Goal: Information Seeking & Learning: Learn about a topic

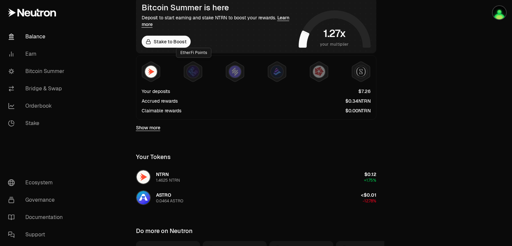
scroll to position [133, 0]
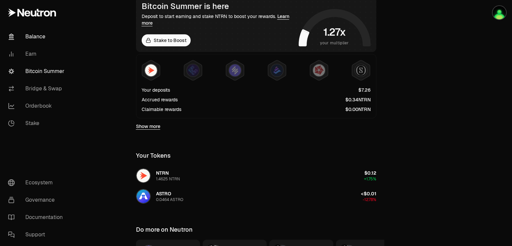
click at [44, 76] on link "Bitcoin Summer" at bounding box center [37, 71] width 69 height 17
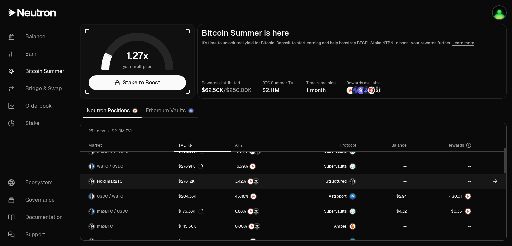
scroll to position [33, 0]
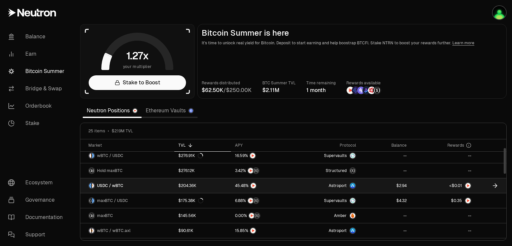
click at [189, 184] on div "$204.36K" at bounding box center [187, 185] width 18 height 5
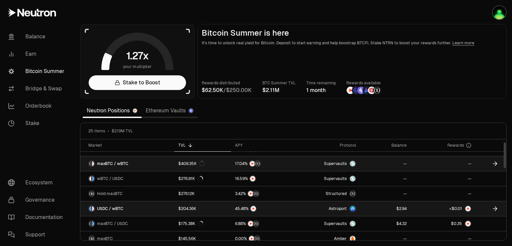
scroll to position [0, 0]
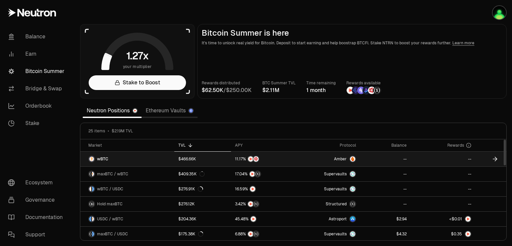
click at [117, 158] on link "wBTC" at bounding box center [127, 159] width 94 height 15
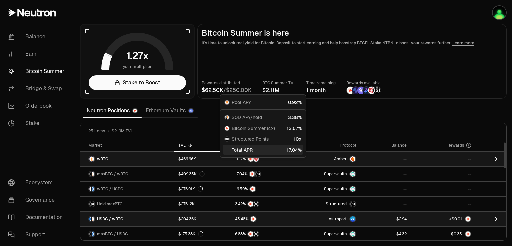
scroll to position [33, 0]
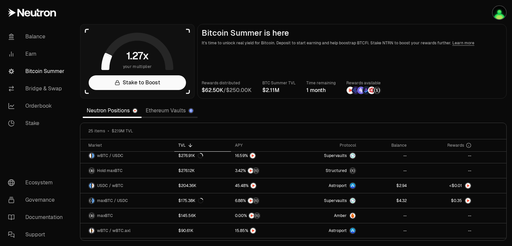
click at [39, 72] on link "Bitcoin Summer" at bounding box center [37, 71] width 69 height 17
click at [33, 40] on link "Balance" at bounding box center [37, 36] width 69 height 17
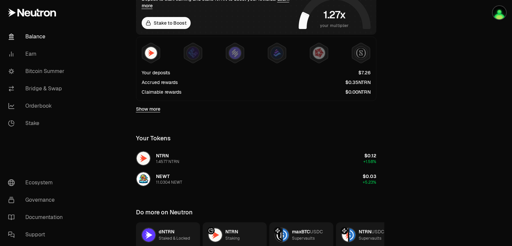
scroll to position [100, 0]
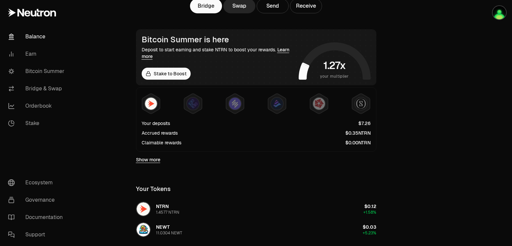
click at [150, 165] on div "Show more" at bounding box center [256, 160] width 240 height 16
click at [150, 161] on link "Show more" at bounding box center [148, 159] width 24 height 7
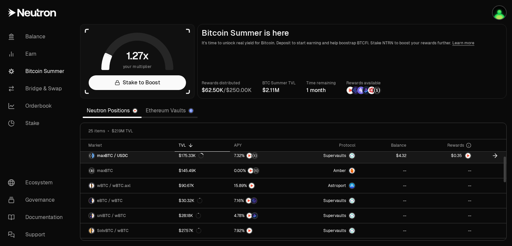
scroll to position [67, 0]
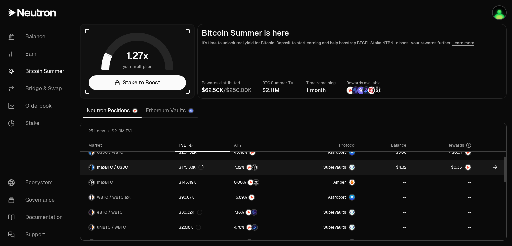
click at [471, 168] on div at bounding box center [468, 167] width 7 height 7
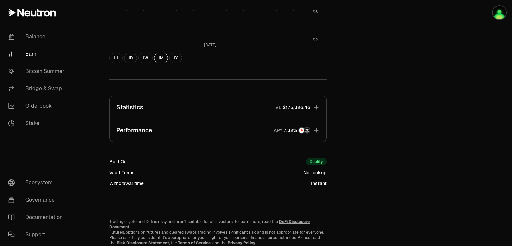
scroll to position [367, 0]
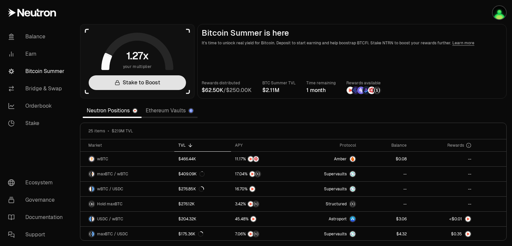
click at [142, 81] on link "Stake to Boost" at bounding box center [137, 82] width 97 height 15
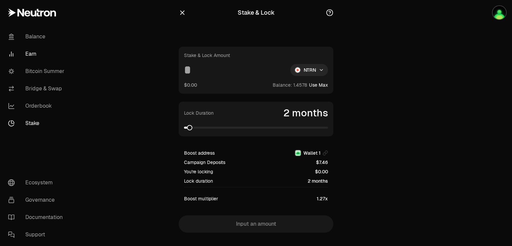
click at [36, 52] on link "Earn" at bounding box center [37, 53] width 69 height 17
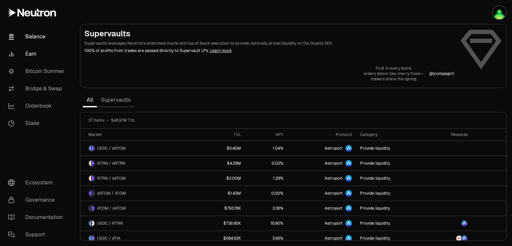
click at [40, 37] on link "Balance" at bounding box center [37, 36] width 69 height 17
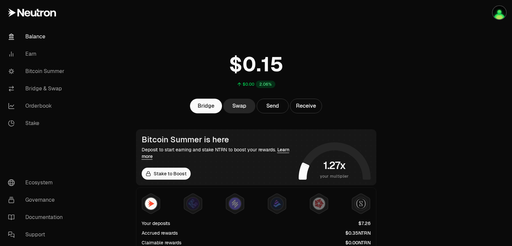
click at [275, 65] on span "5" at bounding box center [276, 64] width 13 height 25
click at [501, 13] on img "button" at bounding box center [499, 12] width 13 height 13
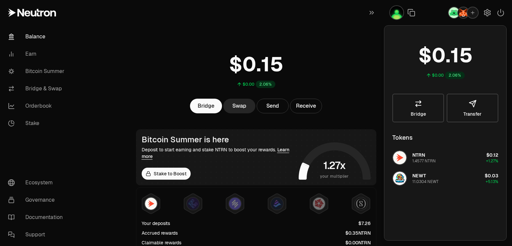
click at [321, 50] on div "$0.00 2.06%" at bounding box center [256, 69] width 256 height 52
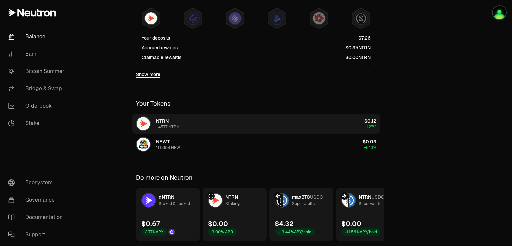
scroll to position [207, 0]
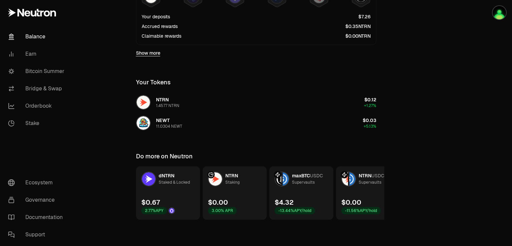
click at [230, 175] on span "NTRN" at bounding box center [231, 176] width 13 height 6
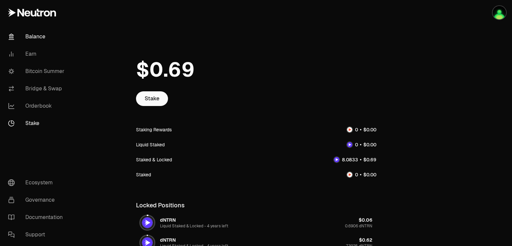
click at [35, 34] on link "Balance" at bounding box center [37, 36] width 69 height 17
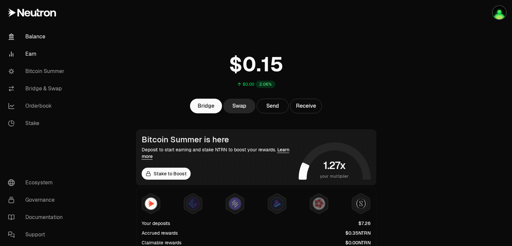
click at [42, 56] on link "Earn" at bounding box center [37, 53] width 69 height 17
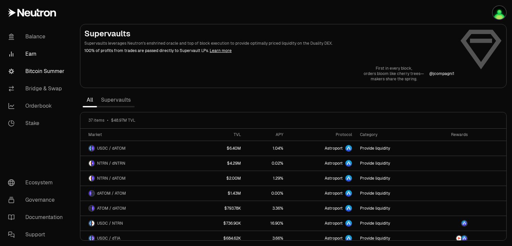
click at [38, 72] on link "Bitcoin Summer" at bounding box center [37, 71] width 69 height 17
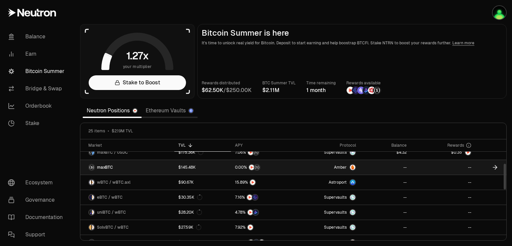
scroll to position [67, 0]
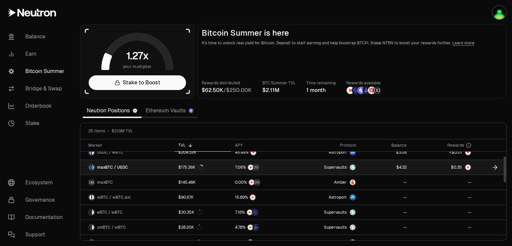
click at [467, 167] on img at bounding box center [467, 167] width 5 height 5
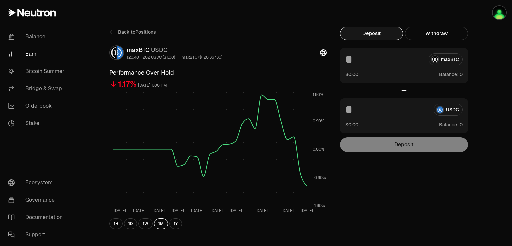
click at [113, 33] on icon at bounding box center [111, 31] width 5 height 5
